Goal: Transaction & Acquisition: Purchase product/service

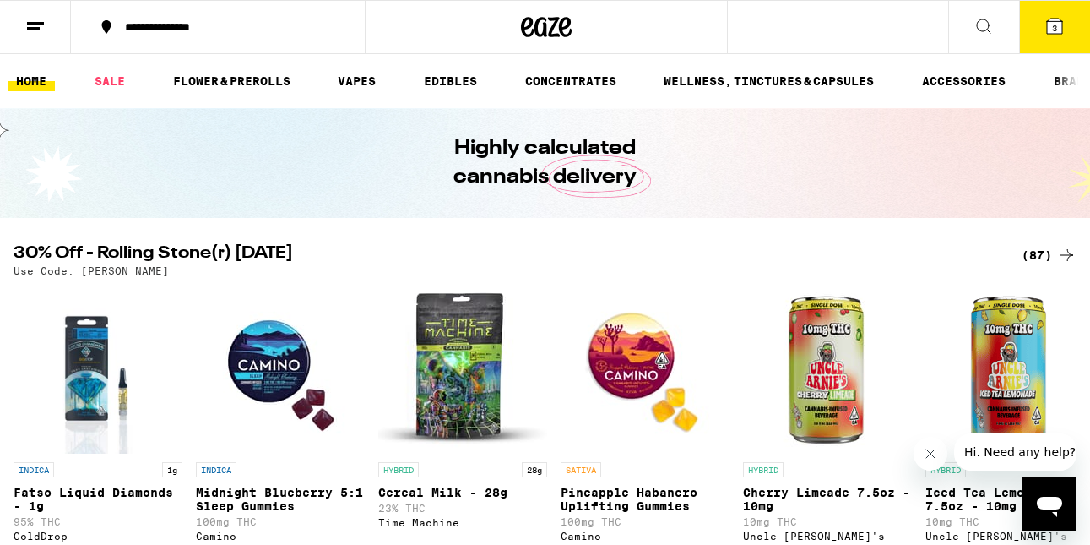
click at [1054, 31] on span "3" at bounding box center [1054, 28] width 5 height 10
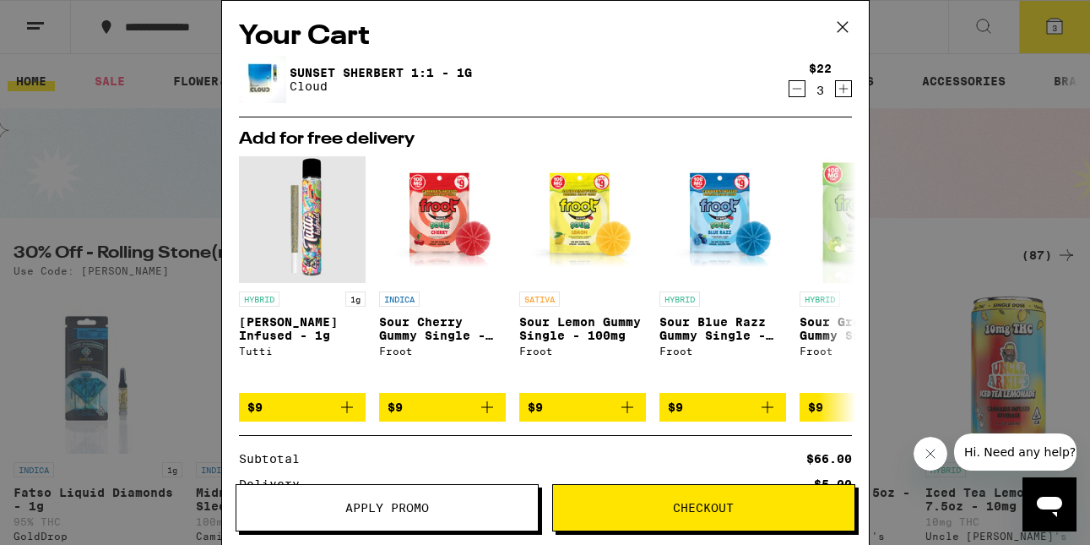
click at [432, 504] on span "Apply Promo" at bounding box center [386, 508] width 301 height 12
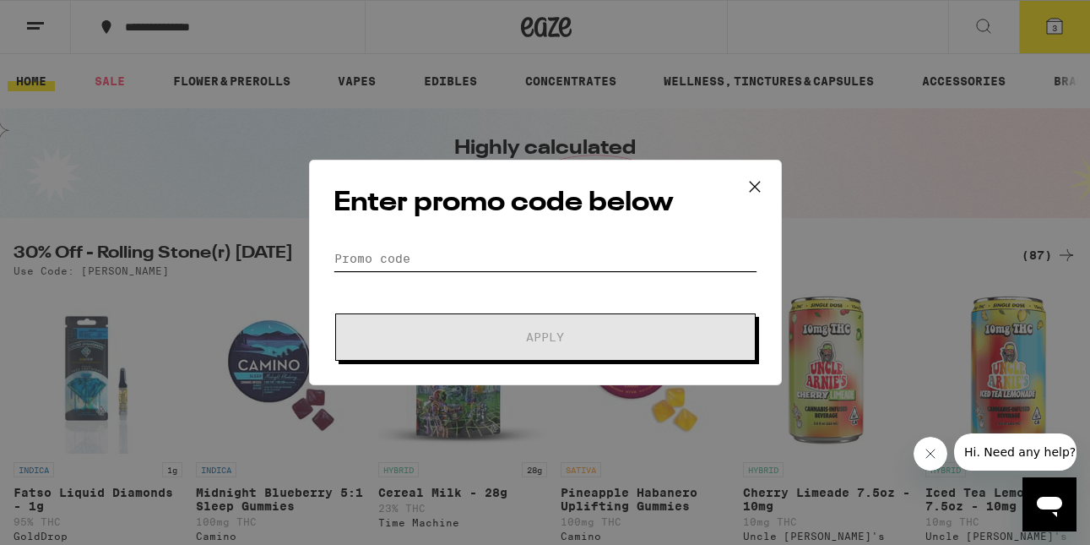
click at [389, 265] on input "Promo Code" at bounding box center [546, 258] width 424 height 25
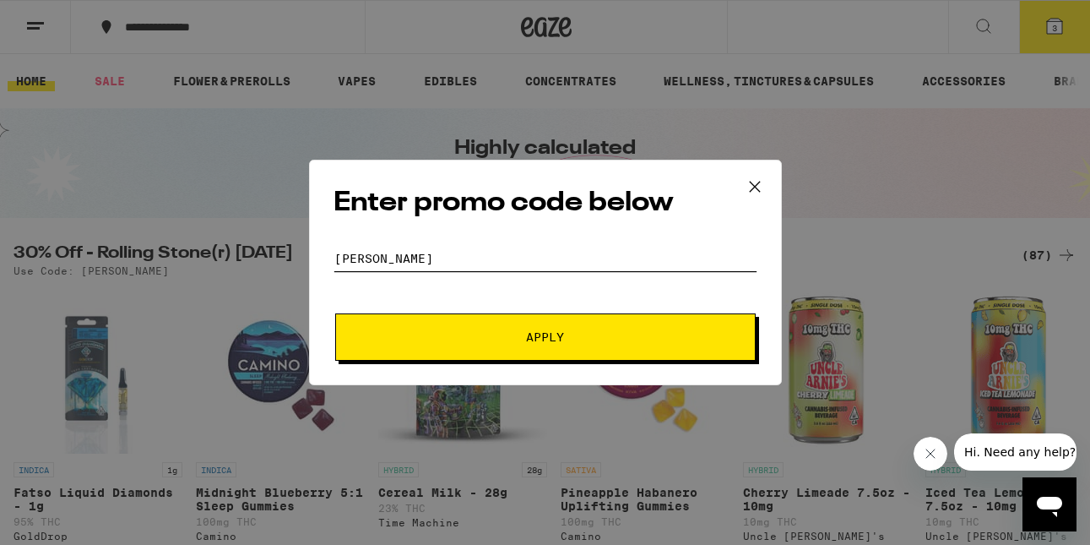
type input "[PERSON_NAME]"
click at [335, 313] on button "Apply" at bounding box center [545, 336] width 421 height 47
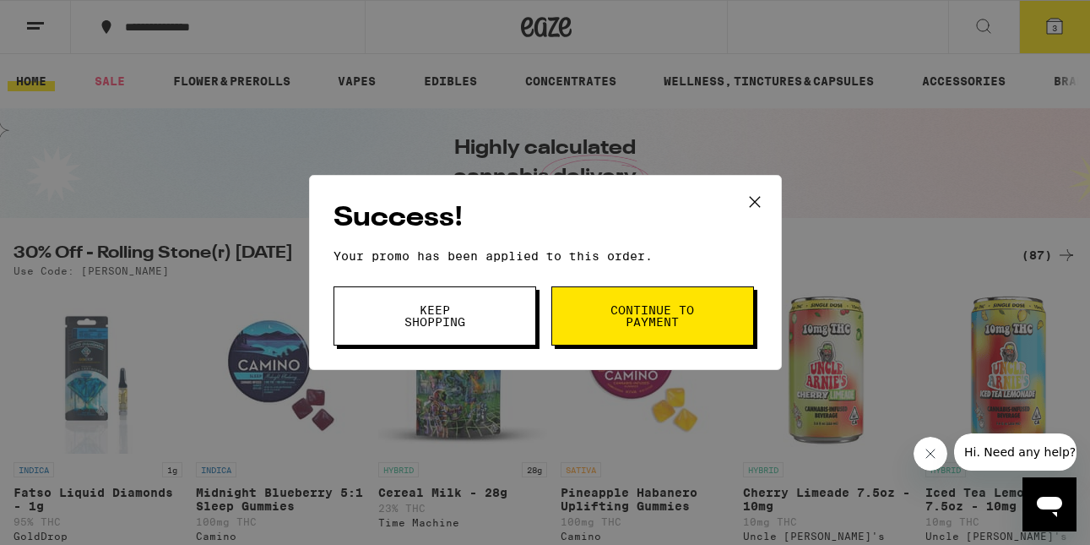
click at [757, 200] on icon at bounding box center [754, 201] width 25 height 25
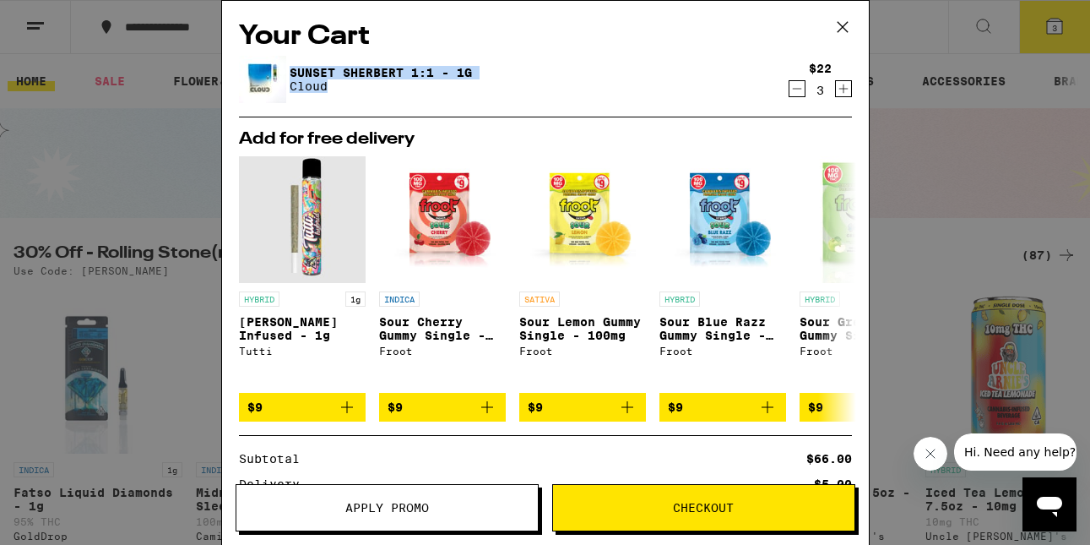
drag, startPoint x: 574, startPoint y: 90, endPoint x: 599, endPoint y: 60, distance: 39.0
click at [601, 60] on div "Sunset Sherbert 1:1 - 1g Cloud" at bounding box center [513, 79] width 548 height 47
click at [590, 80] on div "Sunset Sherbert 1:1 - 1g Cloud" at bounding box center [513, 79] width 548 height 47
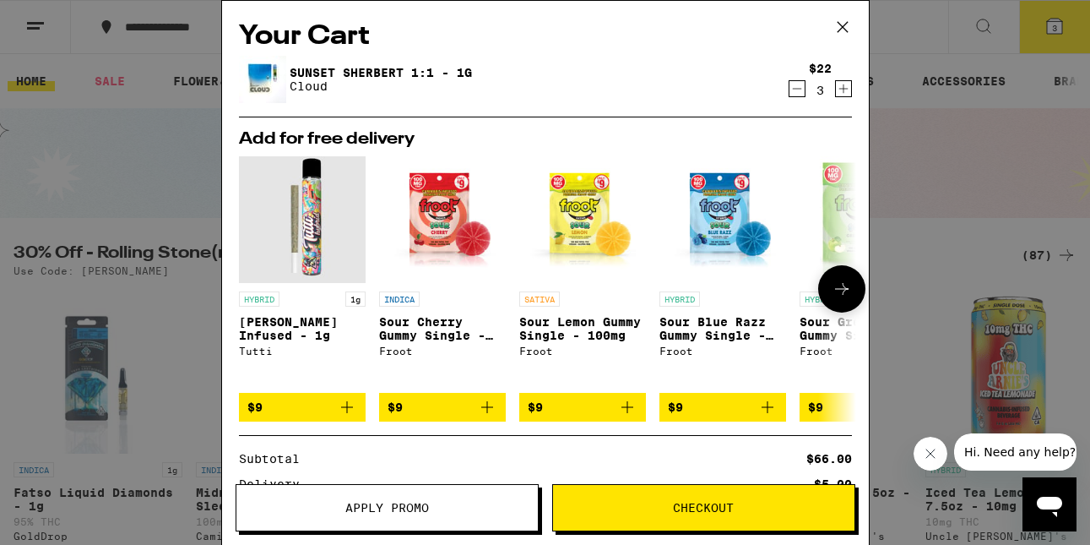
click at [345, 401] on icon "Add to bag" at bounding box center [347, 407] width 20 height 20
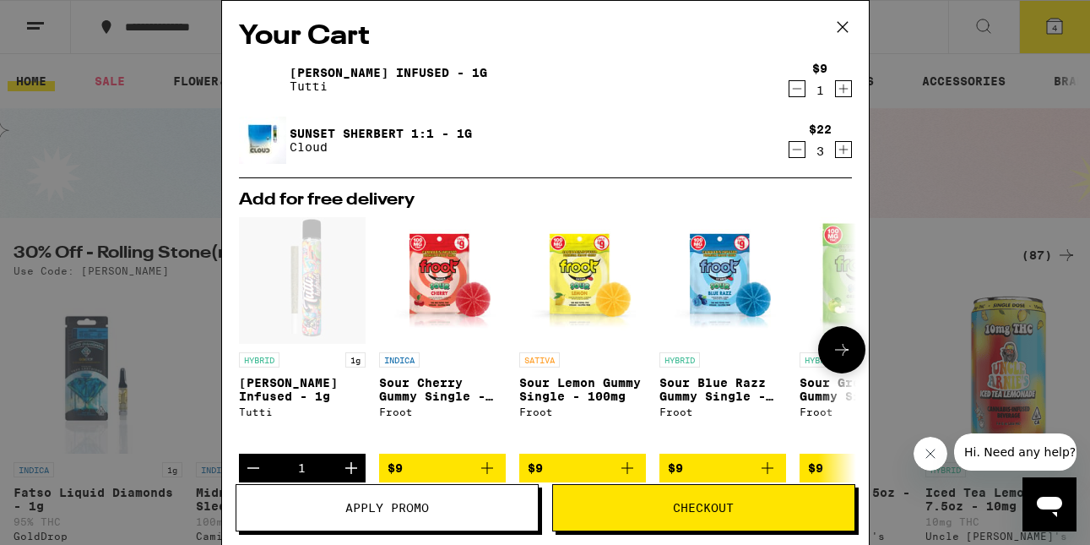
click at [253, 464] on icon "Decrement" at bounding box center [253, 468] width 20 height 20
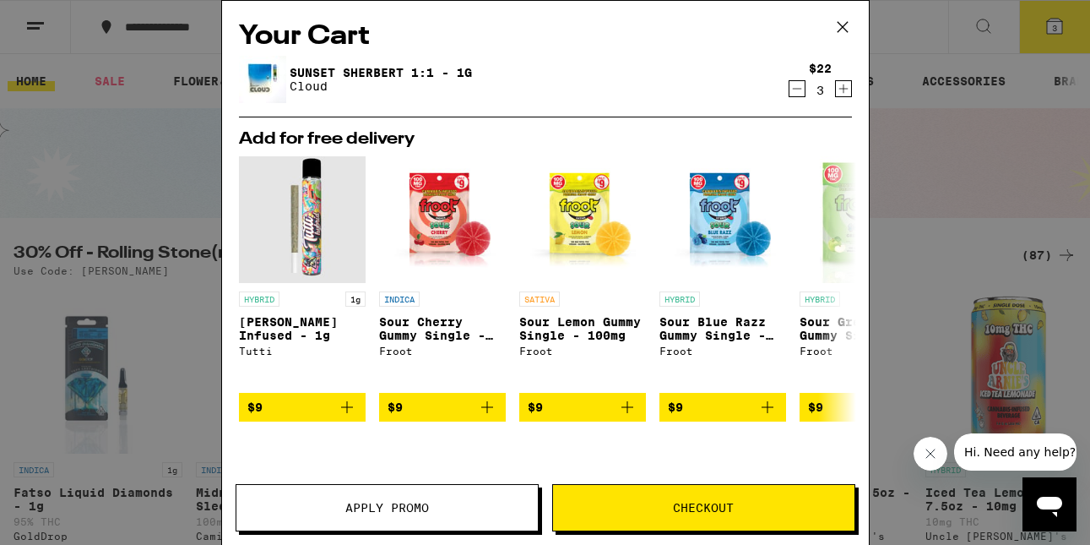
click at [714, 505] on span "Checkout" at bounding box center [703, 508] width 61 height 12
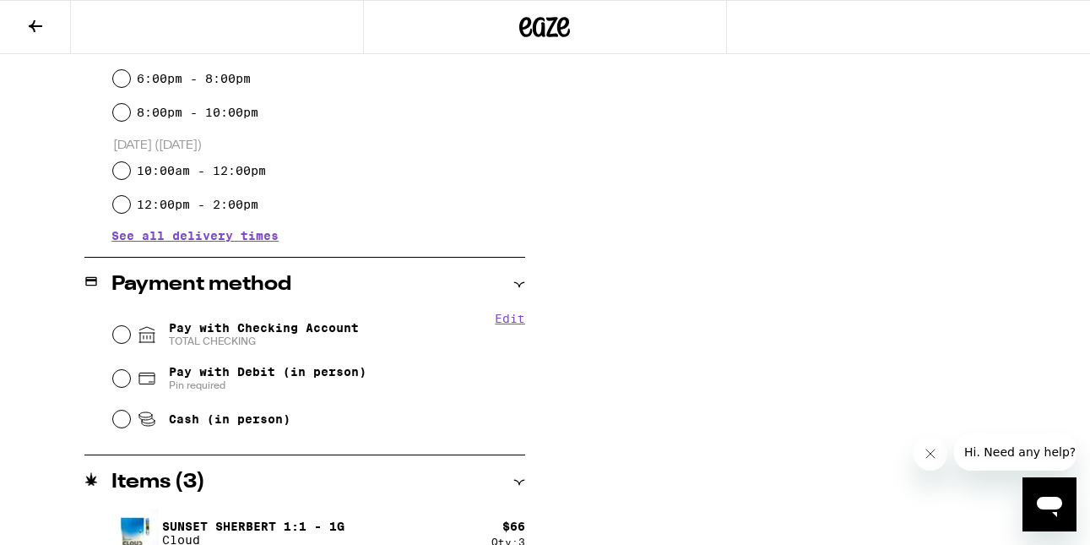
scroll to position [551, 0]
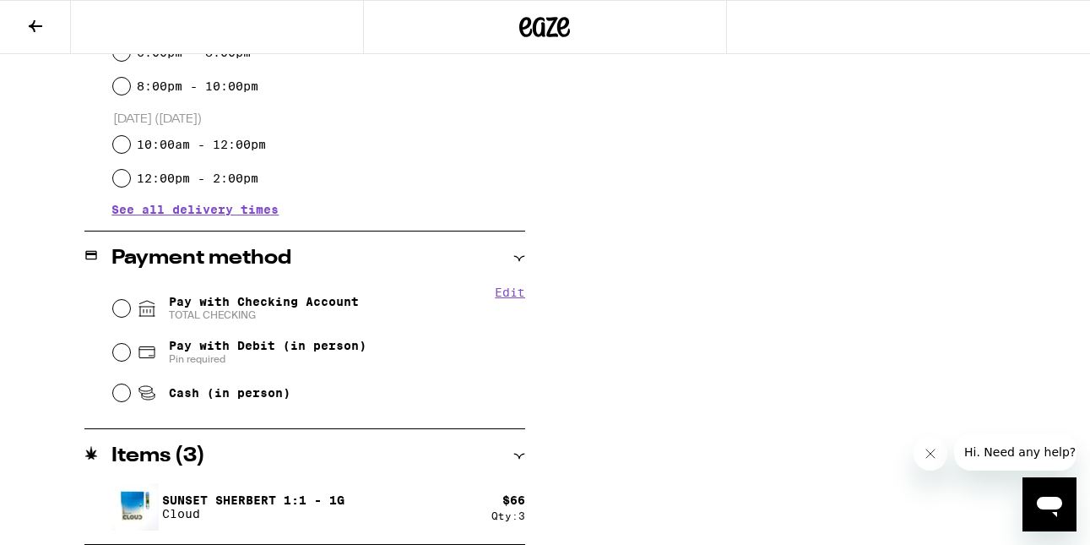
click at [114, 315] on div "Pay with Checking Account TOTAL CHECKING" at bounding box center [319, 308] width 413 height 44
click at [121, 310] on input "Pay with Checking Account TOTAL CHECKING" at bounding box center [121, 308] width 17 height 17
radio input "true"
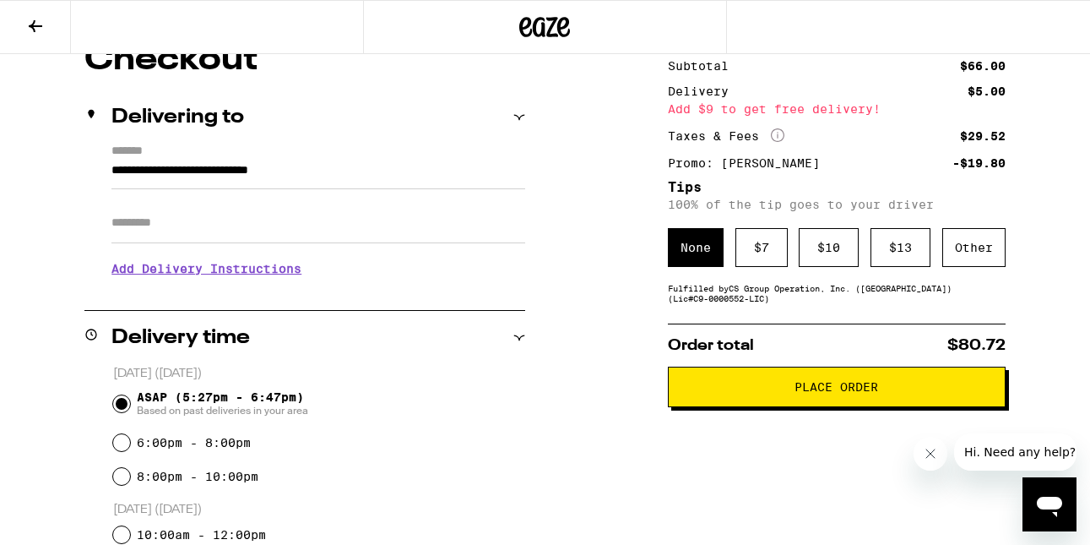
scroll to position [173, 0]
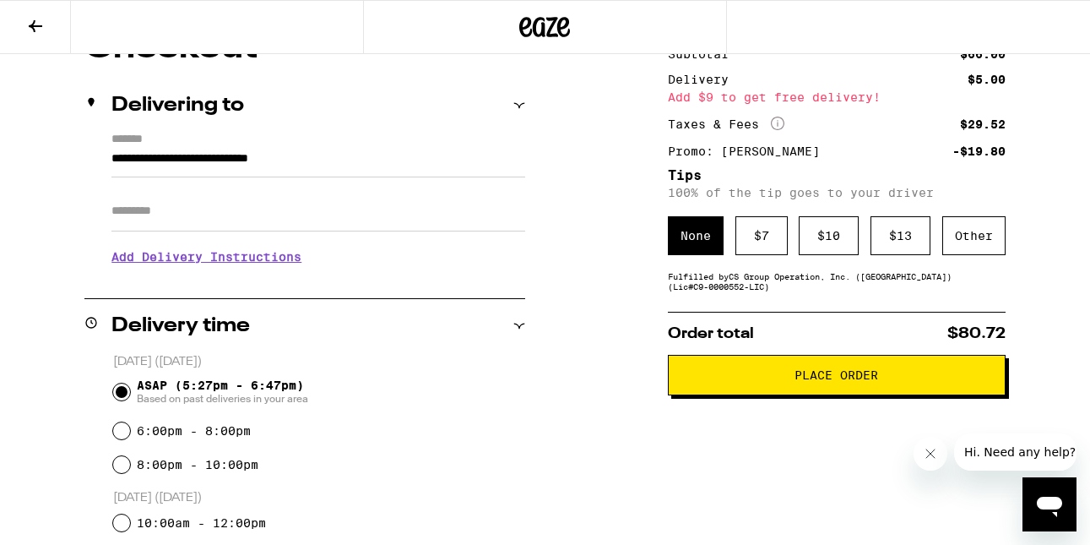
click at [832, 395] on button "Place Order" at bounding box center [837, 375] width 338 height 41
